Goal: Obtain resource: Obtain resource

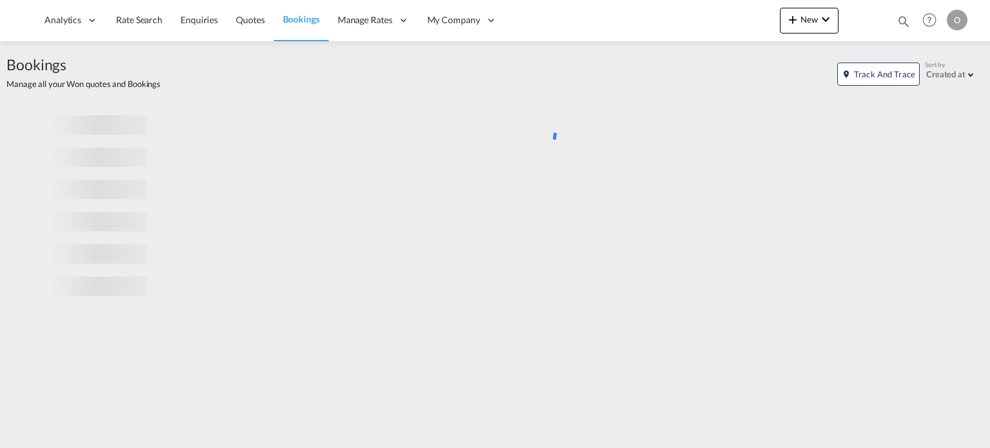
click at [902, 24] on md-icon "icon-magnify" at bounding box center [904, 21] width 14 height 14
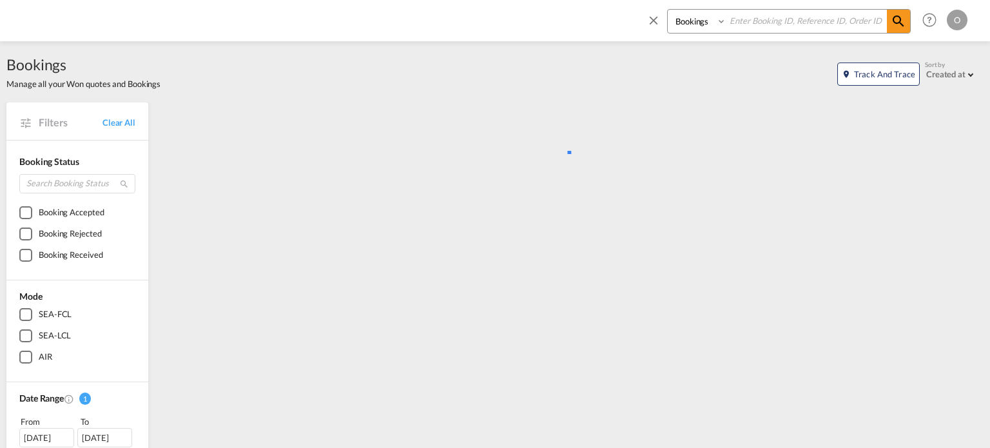
click at [693, 24] on select "Bookings Quotes Enquiries" at bounding box center [698, 21] width 61 height 23
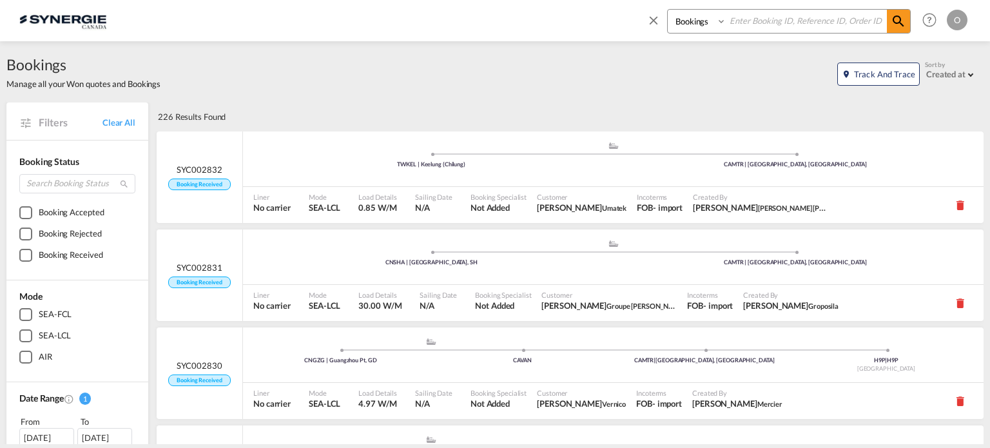
select select "Quotes"
click at [668, 10] on select "Bookings Quotes Enquiries" at bounding box center [698, 21] width 61 height 23
click at [749, 28] on input at bounding box center [806, 21] width 160 height 23
paste input "SYC000013380"
type input "SYC000013380"
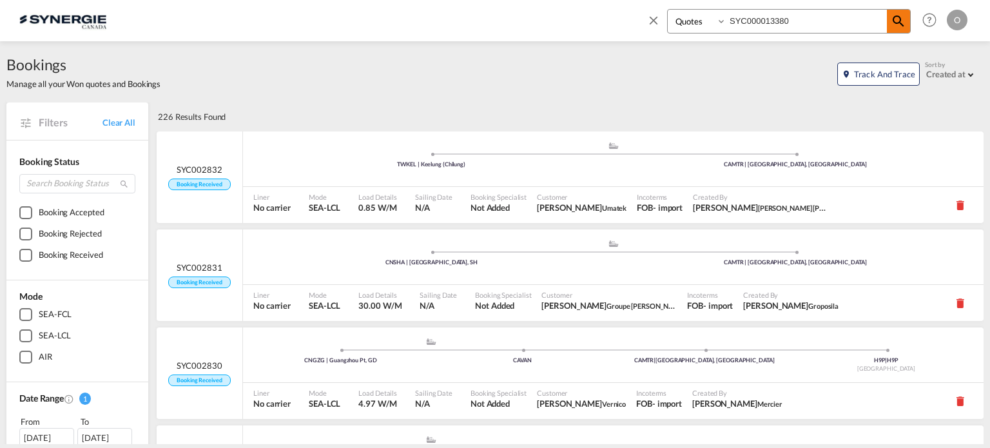
click at [895, 18] on md-icon "icon-magnify" at bounding box center [898, 21] width 15 height 15
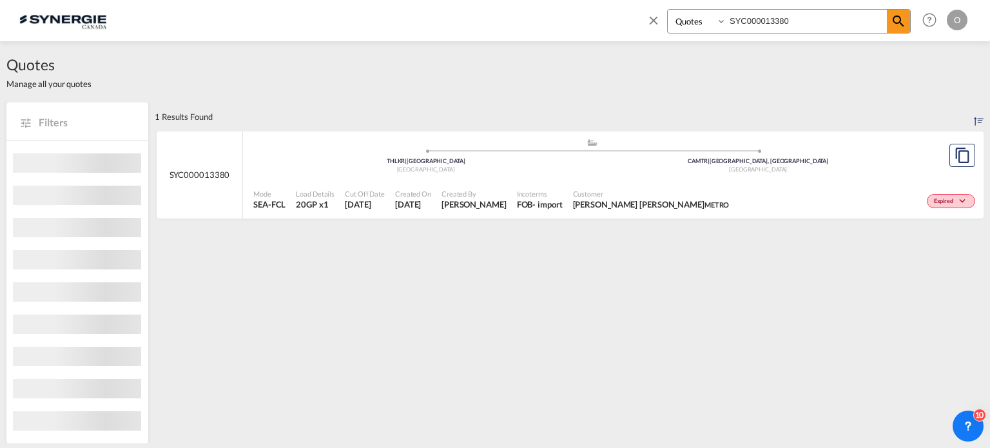
click at [589, 182] on div "Mode SEA-FCL Load Details 20GP x1 Cut Off Date 18 Jul 2025 Created On 18 Jul 20…" at bounding box center [613, 199] width 741 height 39
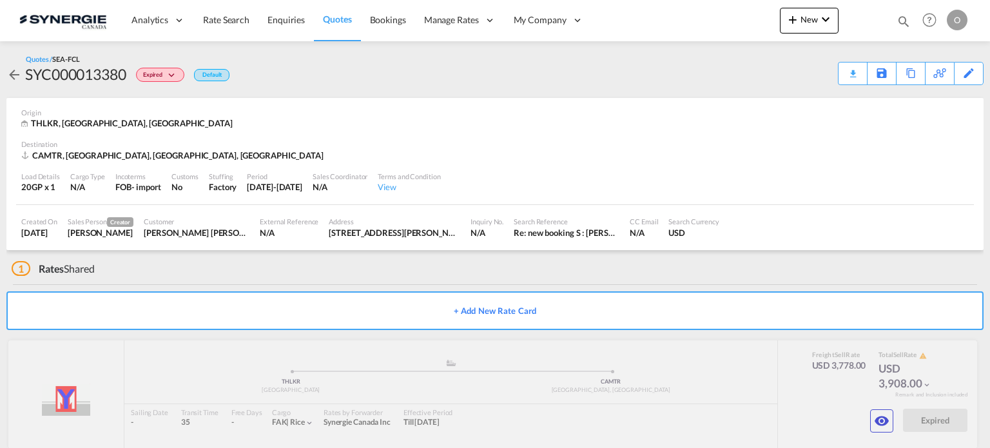
click at [0, 0] on div "Download Quote" at bounding box center [0, 0] width 0 height 0
